Goal: Check status: Verify the current state of an ongoing process or item

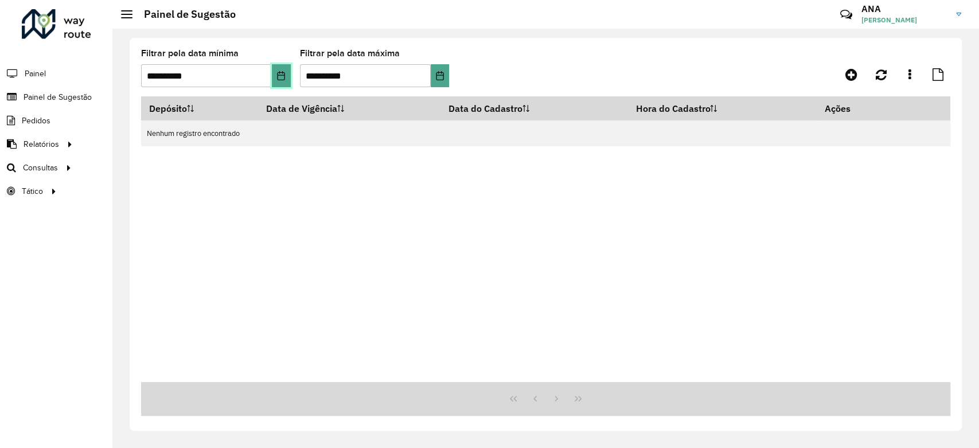
click at [288, 75] on button "Choose Date" at bounding box center [281, 75] width 19 height 23
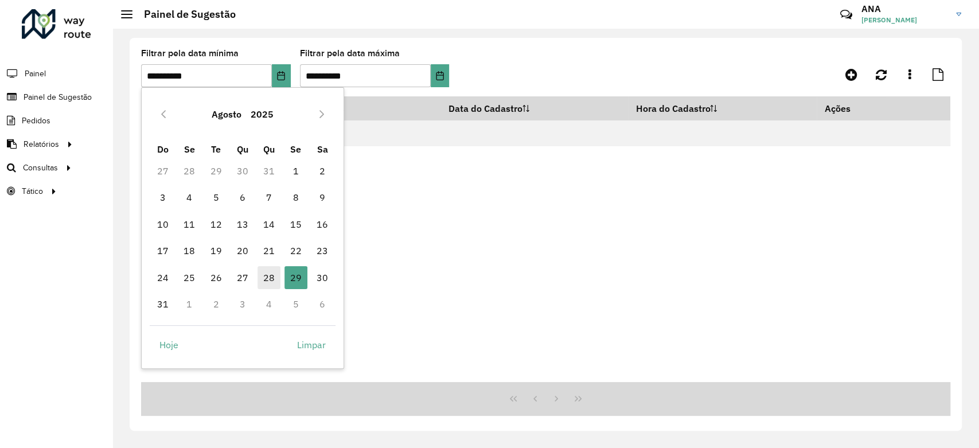
click at [268, 275] on span "28" at bounding box center [269, 277] width 23 height 23
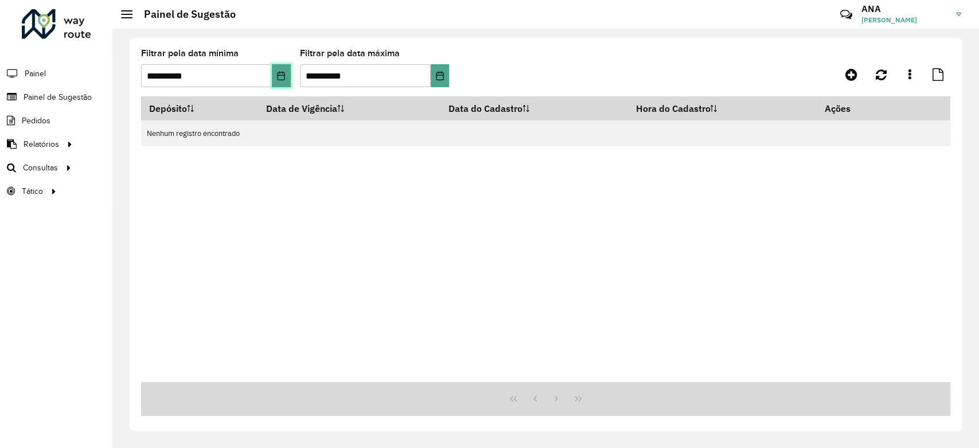
click at [284, 74] on icon "Choose Date" at bounding box center [281, 75] width 7 height 9
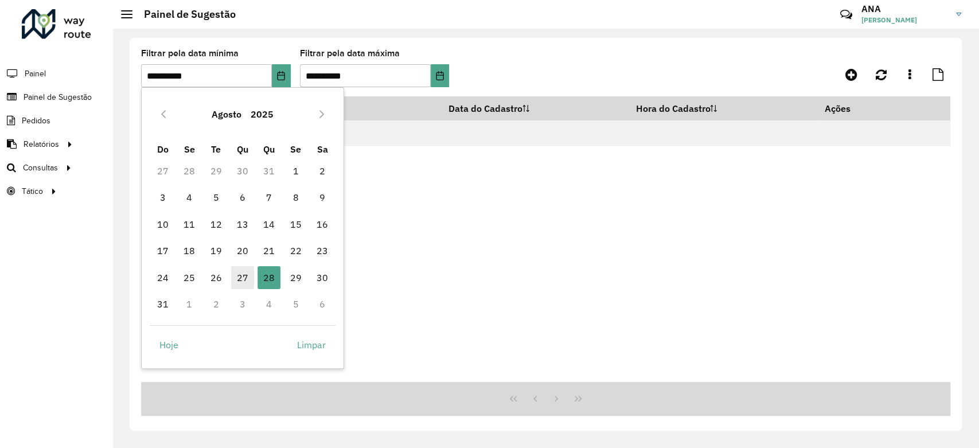
click at [248, 275] on span "27" at bounding box center [242, 277] width 23 height 23
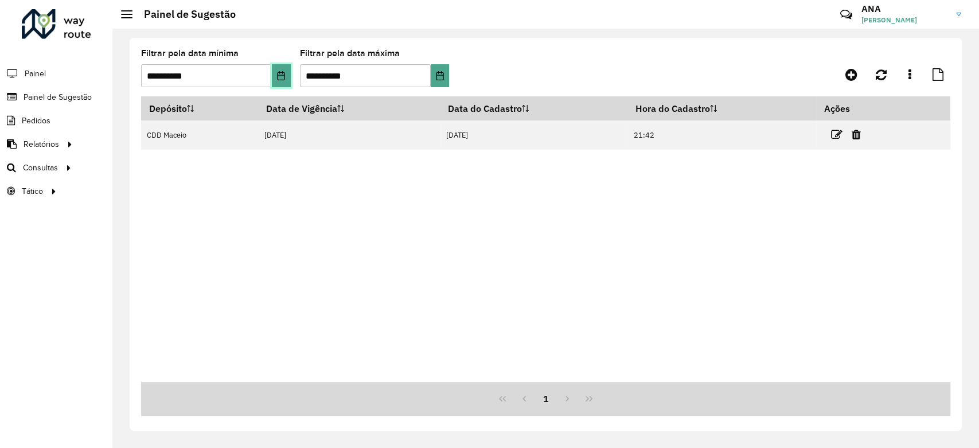
click at [283, 75] on icon "Choose Date" at bounding box center [281, 75] width 7 height 9
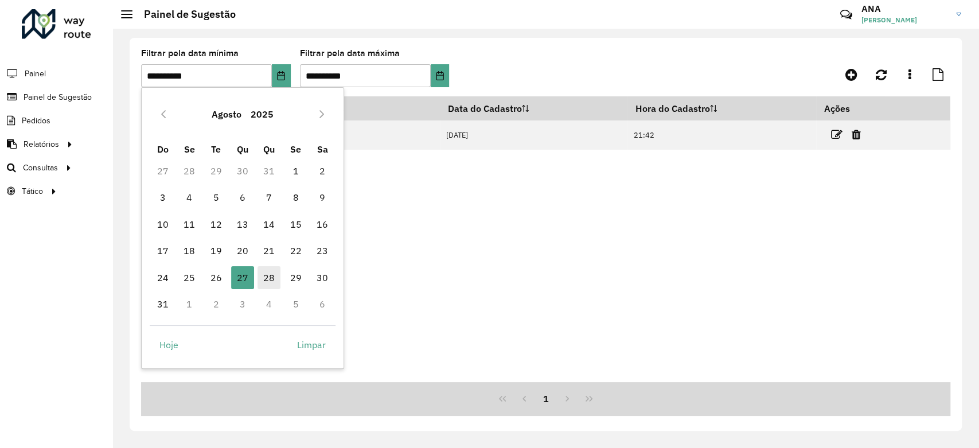
click at [265, 276] on span "28" at bounding box center [269, 277] width 23 height 23
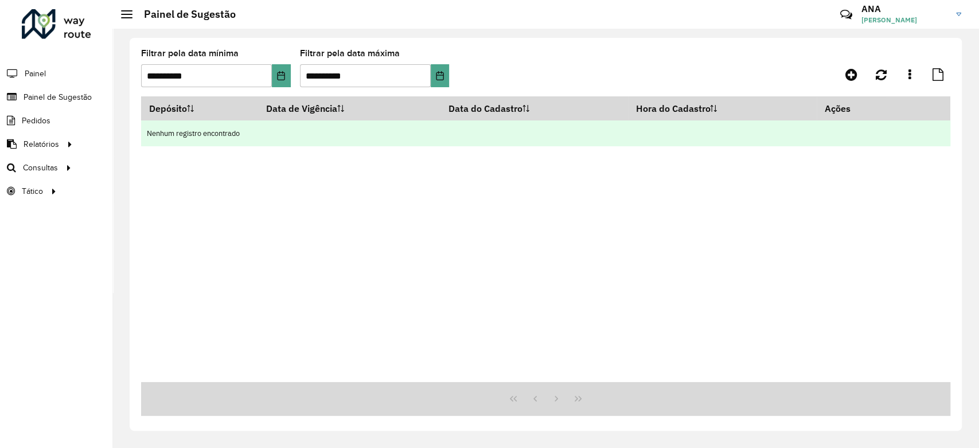
click at [840, 137] on td "Nenhum registro encontrado" at bounding box center [545, 133] width 809 height 26
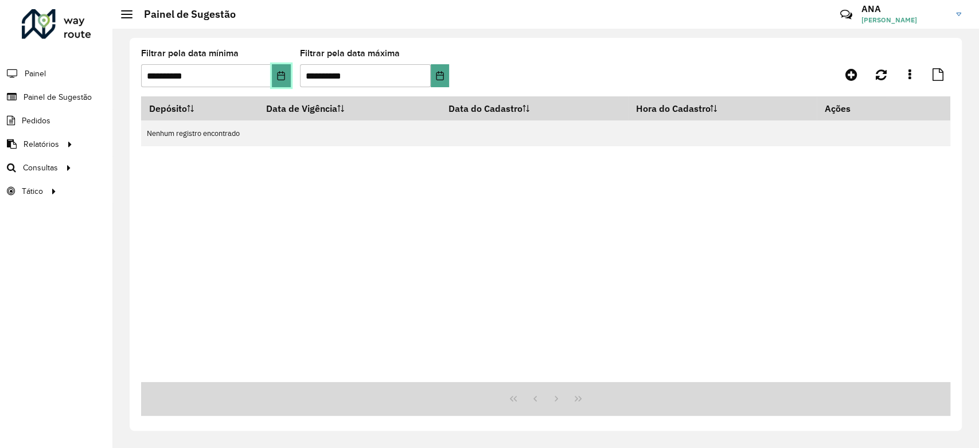
click at [281, 73] on icon "Choose Date" at bounding box center [280, 75] width 9 height 9
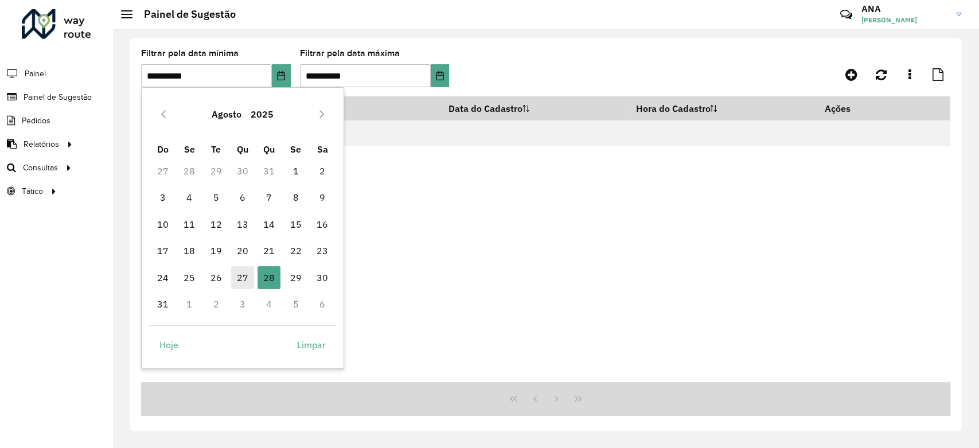
click at [244, 279] on span "27" at bounding box center [242, 277] width 23 height 23
type input "**********"
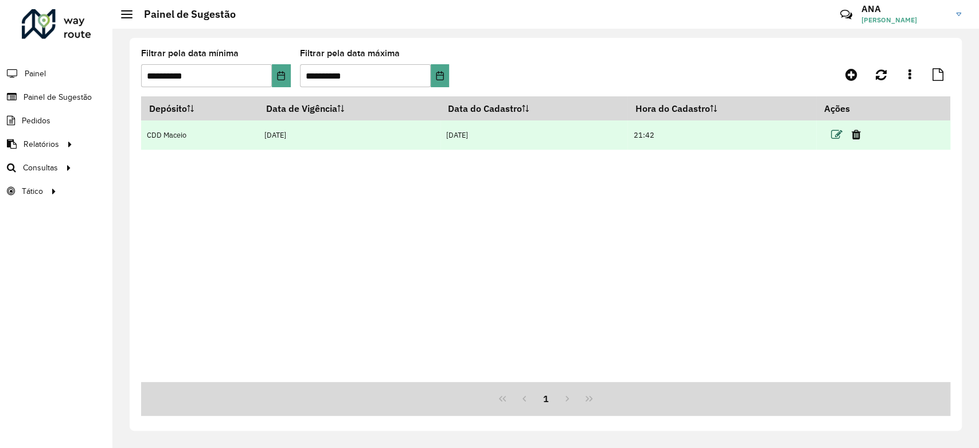
click at [839, 137] on icon at bounding box center [836, 134] width 11 height 11
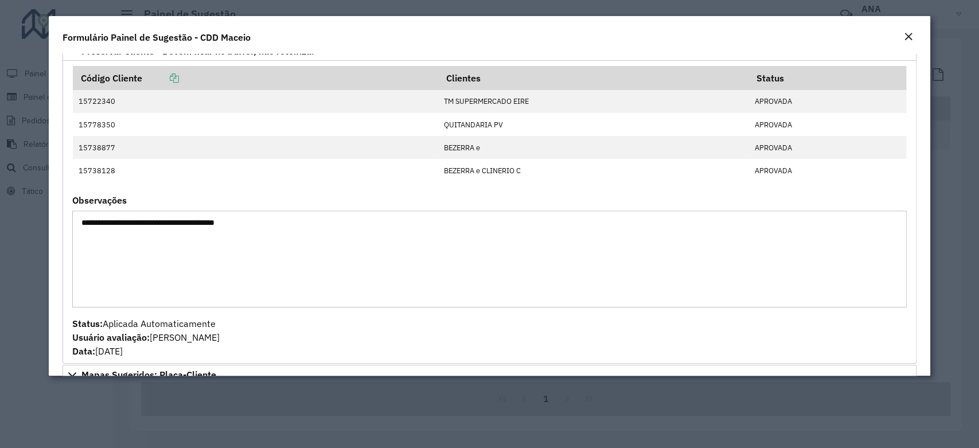
scroll to position [382, 0]
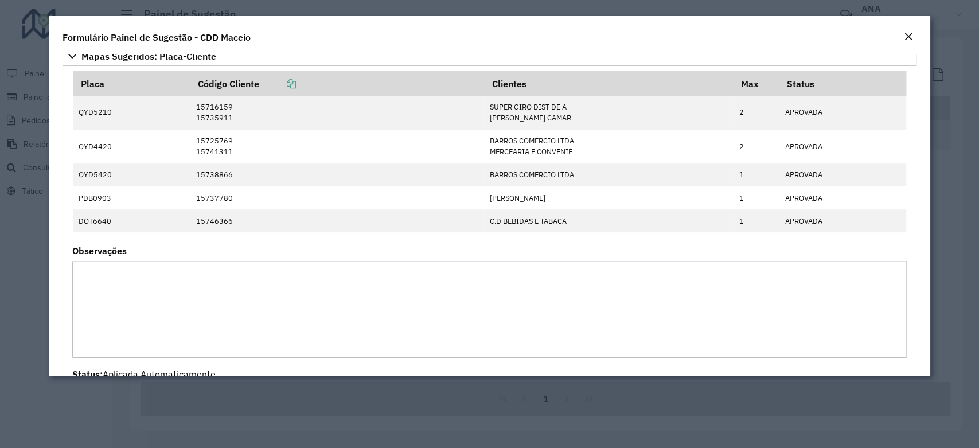
click at [911, 37] on em "Close" at bounding box center [908, 36] width 9 height 9
